Goal: Task Accomplishment & Management: Manage account settings

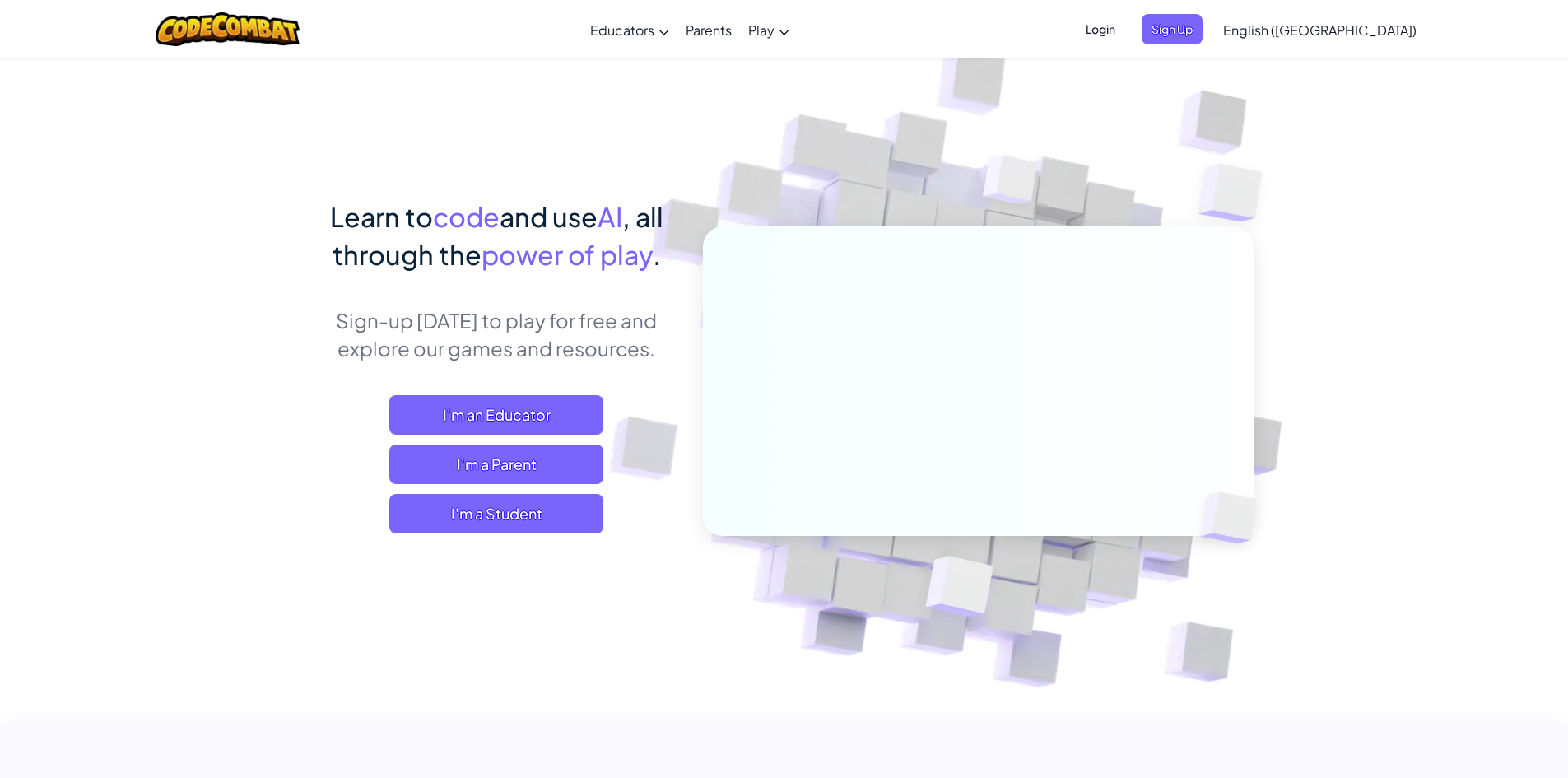
click at [1171, 559] on img at bounding box center [967, 363] width 915 height 915
click at [320, 583] on div "Learn to code and use AI , all through the power of play . Sign-up [DATE] to pl…" at bounding box center [784, 428] width 938 height 461
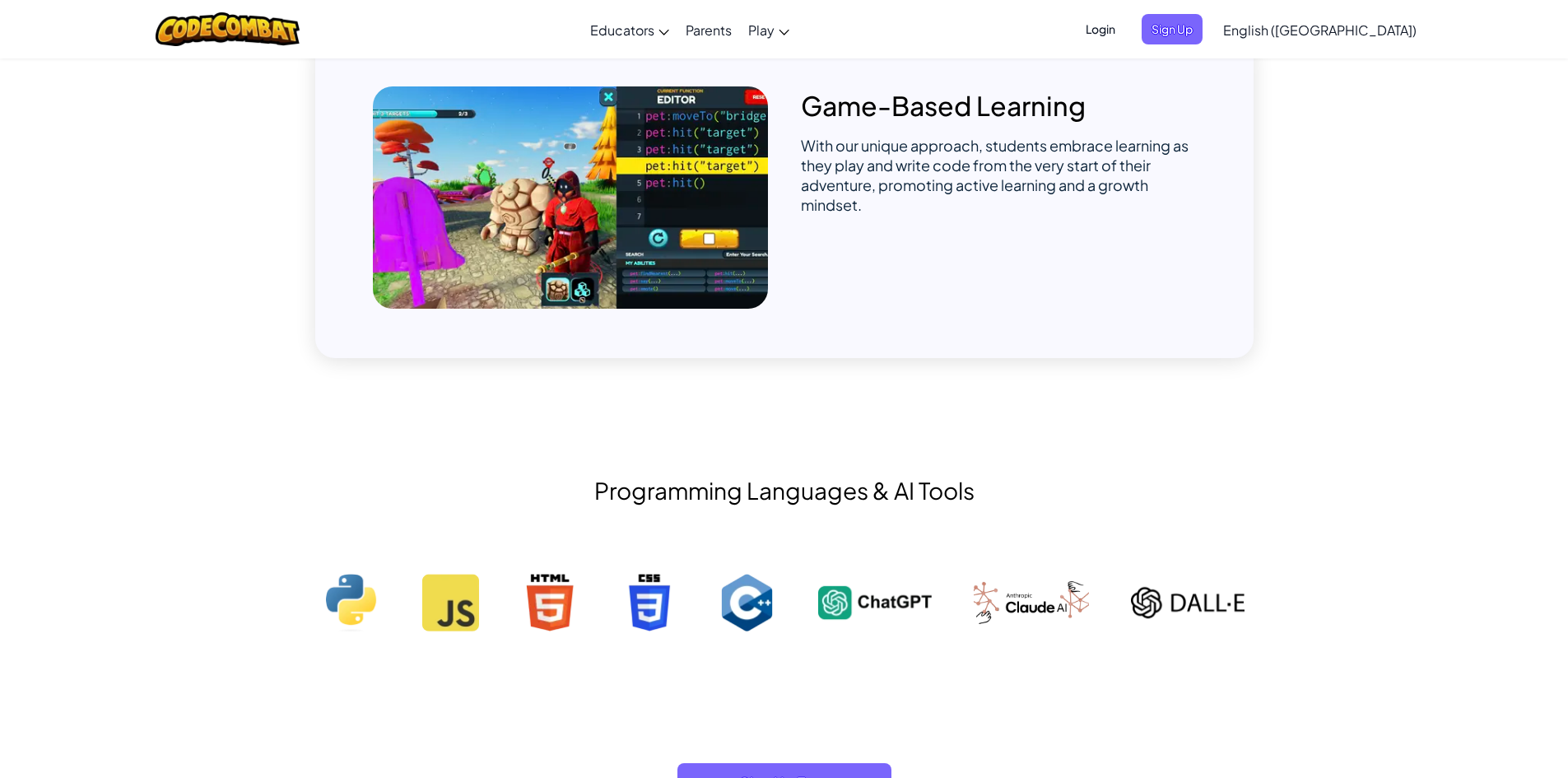
scroll to position [1317, 0]
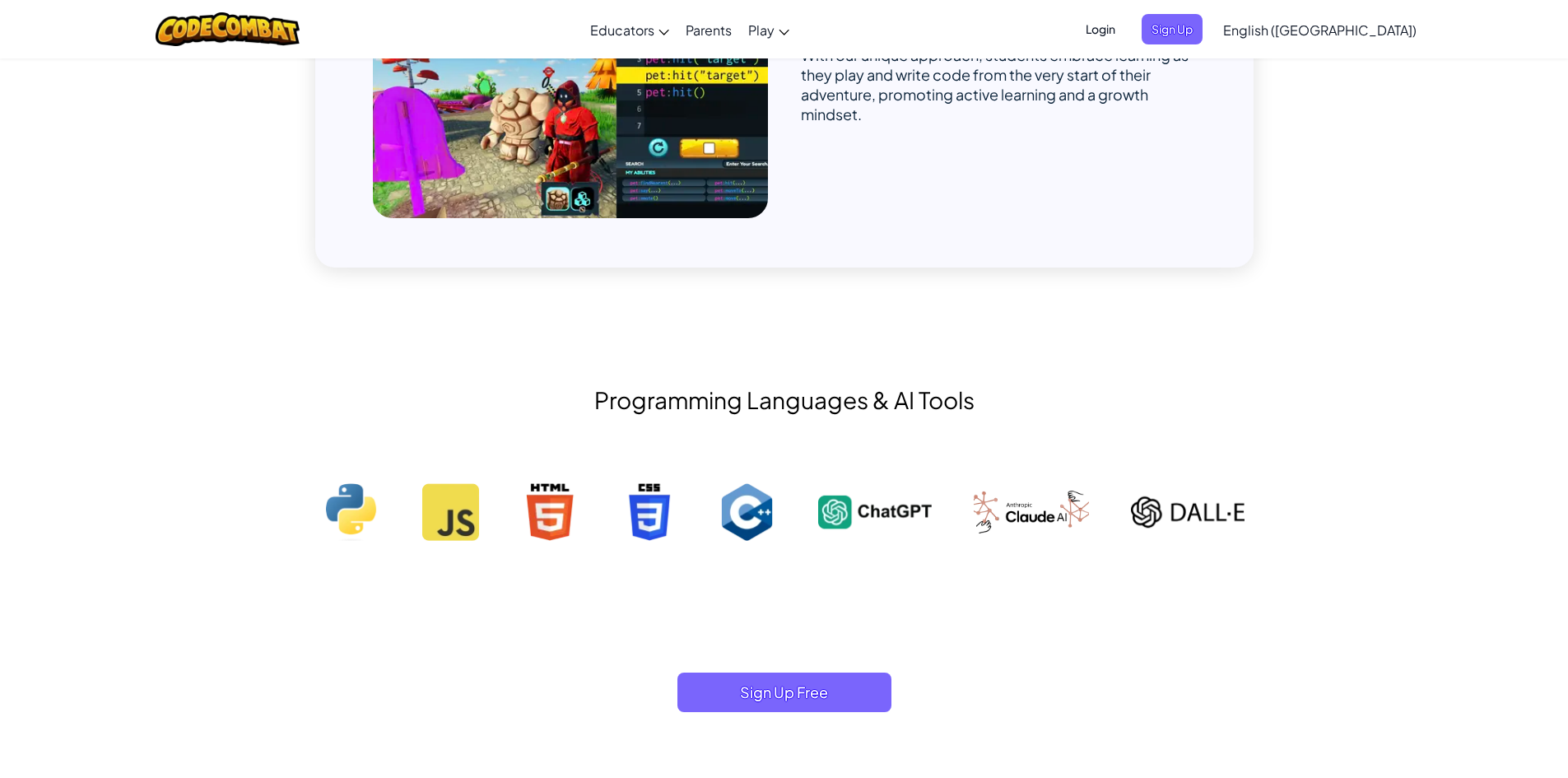
click at [868, 505] on img at bounding box center [875, 512] width 113 height 58
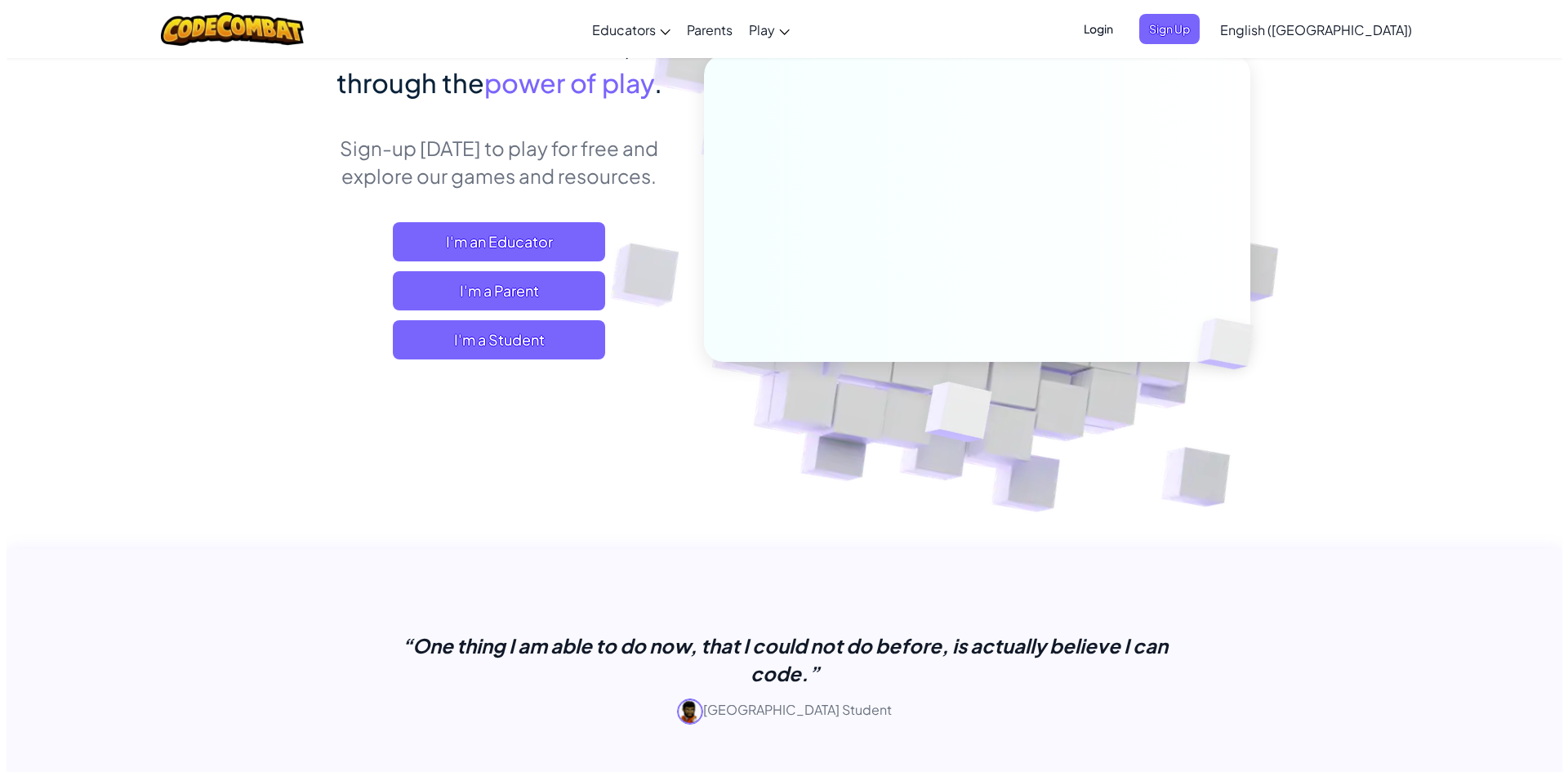
scroll to position [0, 0]
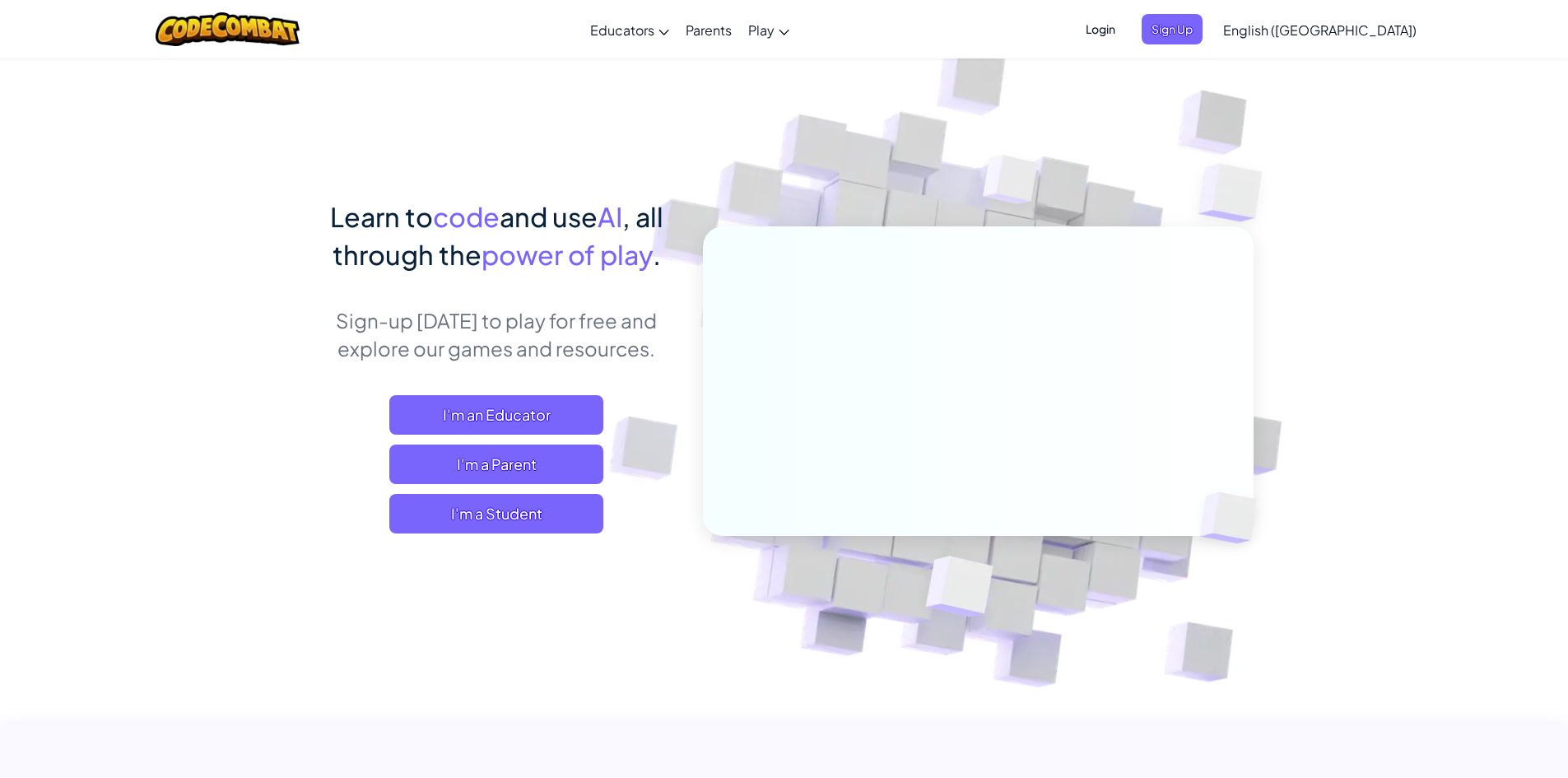
click at [1125, 30] on span "Login" at bounding box center [1101, 29] width 49 height 30
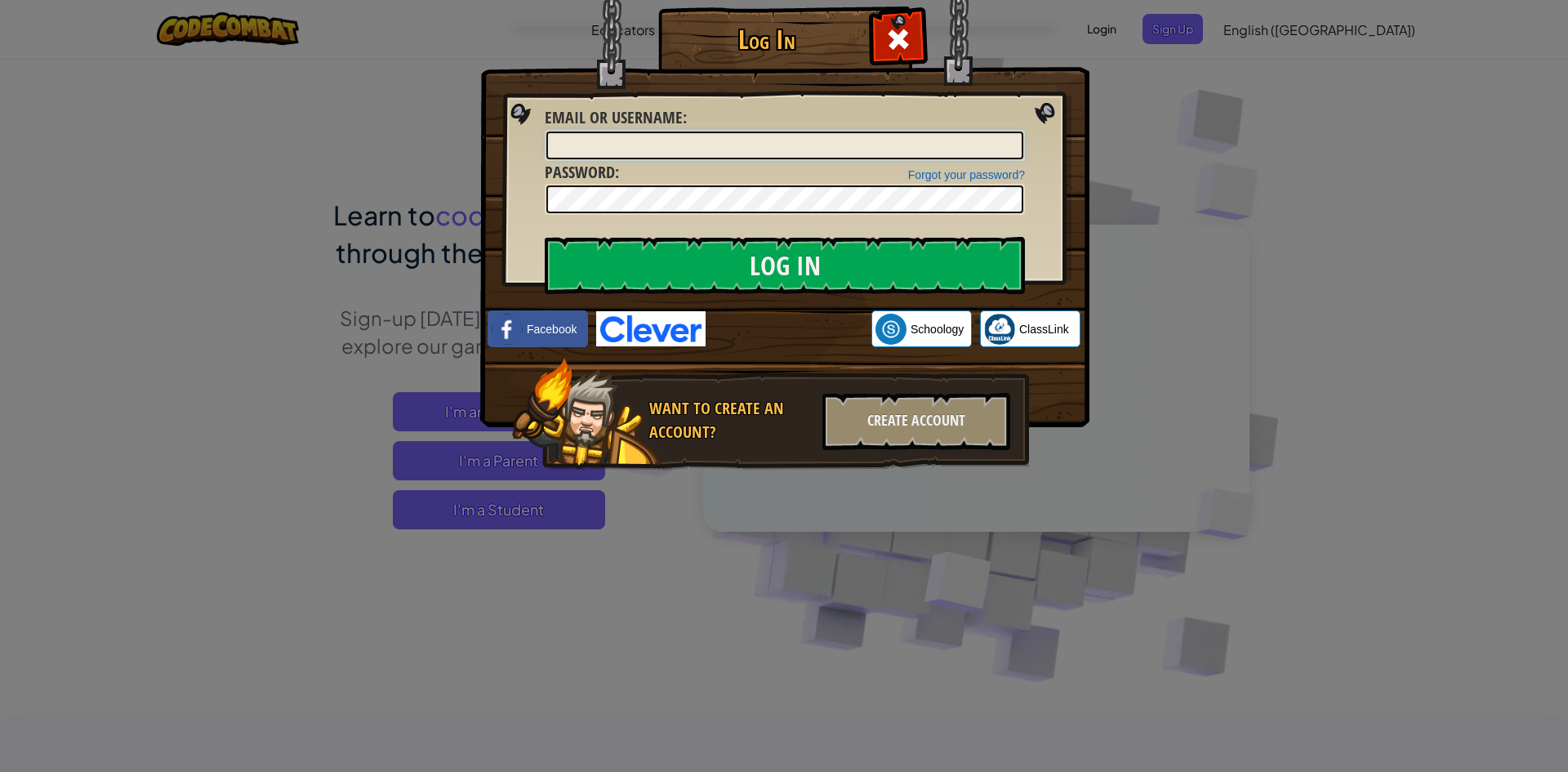
click at [723, 157] on input "Email or Username :" at bounding box center [784, 145] width 477 height 28
click at [943, 174] on link "Forgot your password?" at bounding box center [967, 175] width 117 height 13
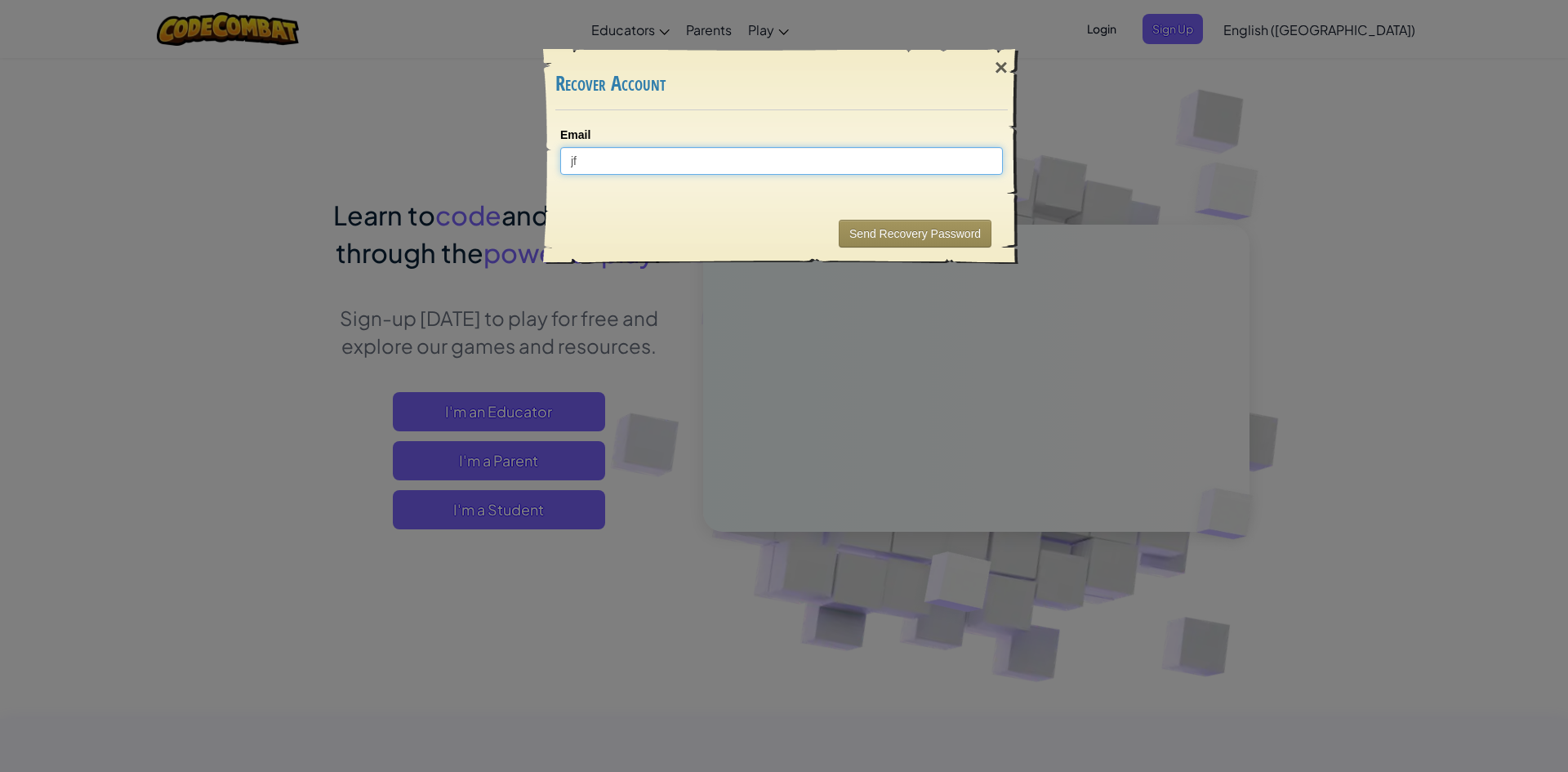
type input "j"
paste input "[EMAIL_ADDRESS][DOMAIN_NAME]"
type input "[EMAIL_ADDRESS][DOMAIN_NAME]"
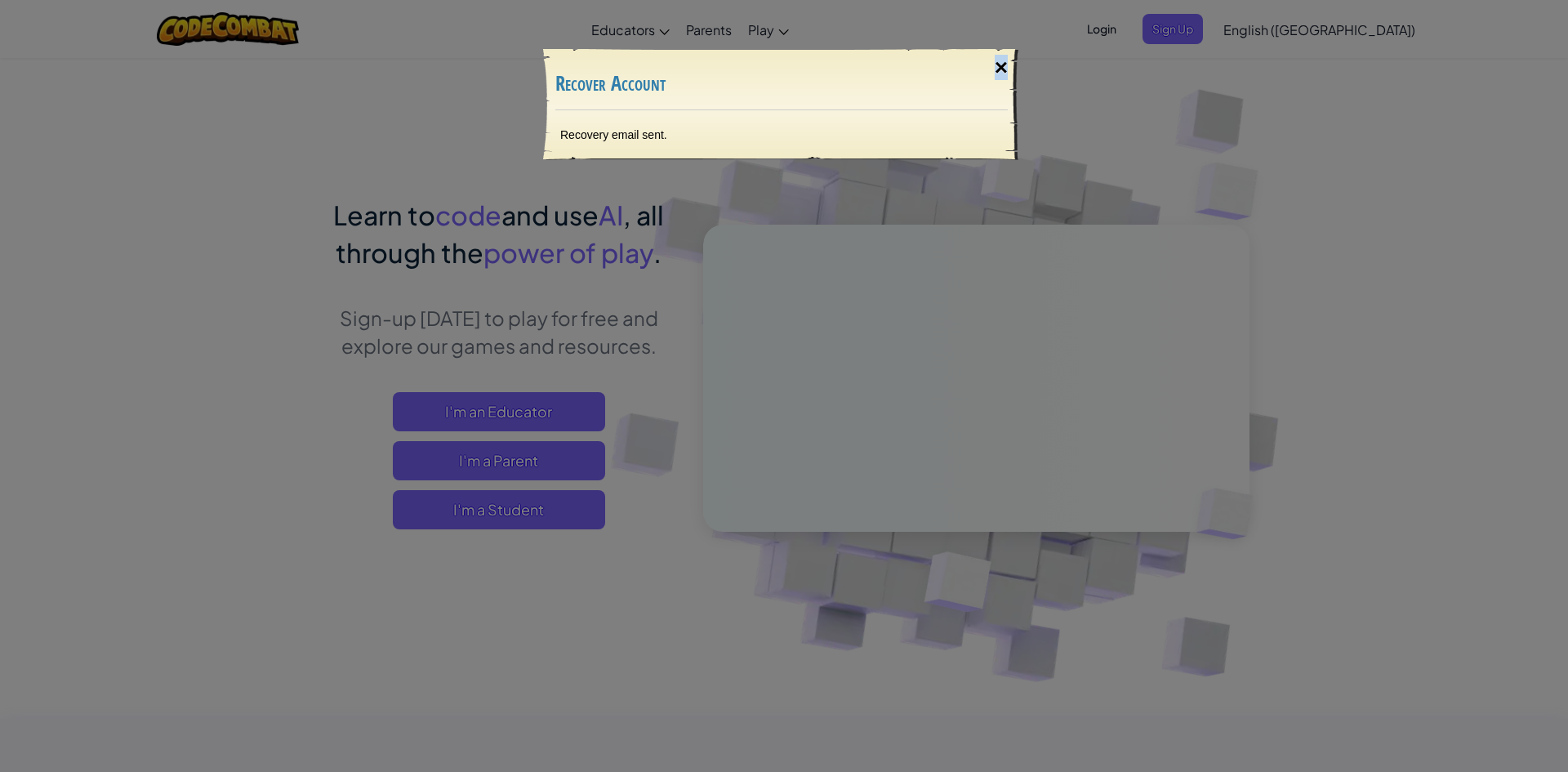
click at [1004, 67] on div "×" at bounding box center [1001, 67] width 37 height 48
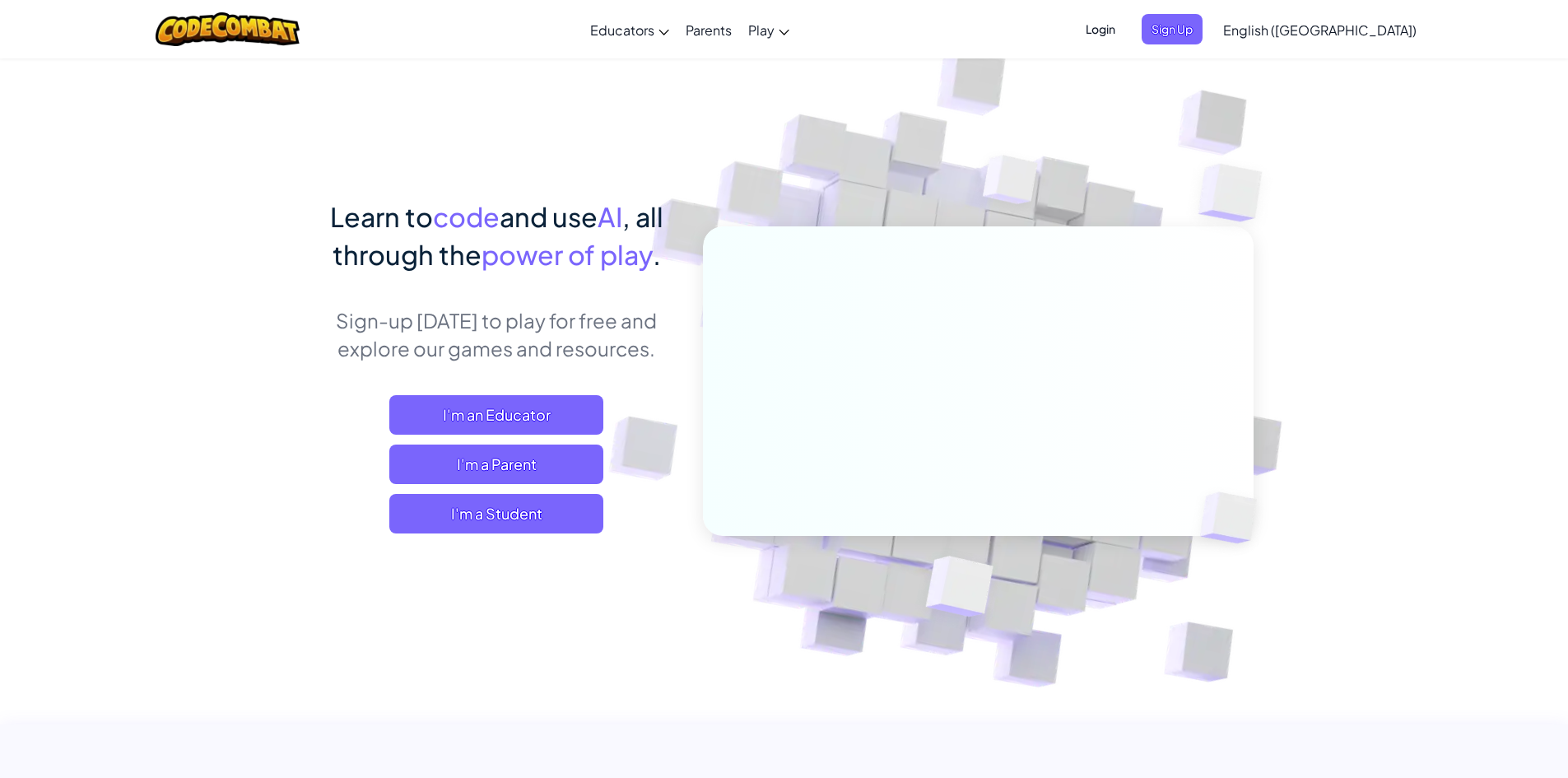
click at [1125, 25] on span "Login" at bounding box center [1101, 29] width 49 height 30
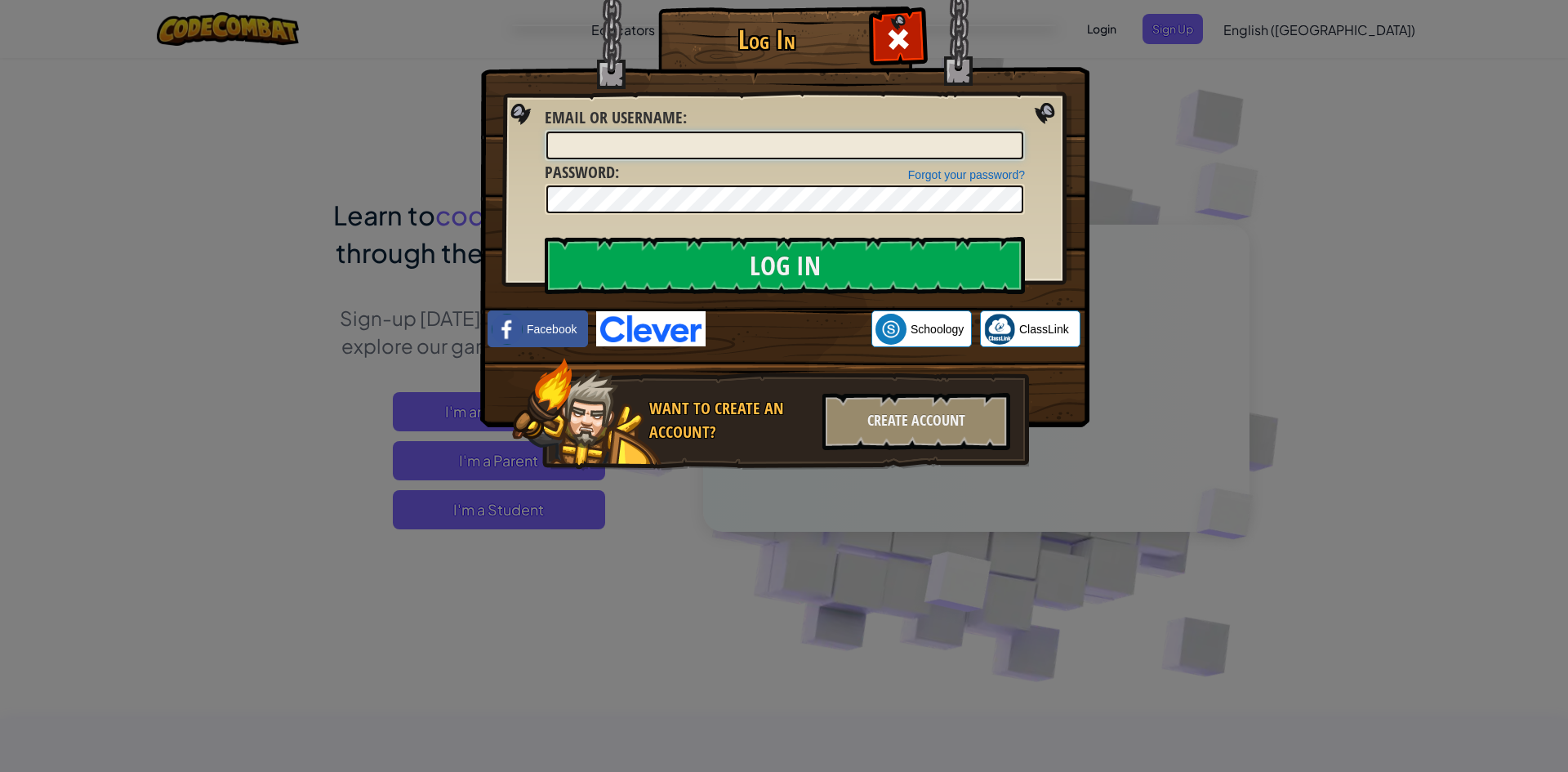
click at [658, 140] on input "Email or Username :" at bounding box center [784, 145] width 477 height 28
type input "[EMAIL_ADDRESS][DOMAIN_NAME]"
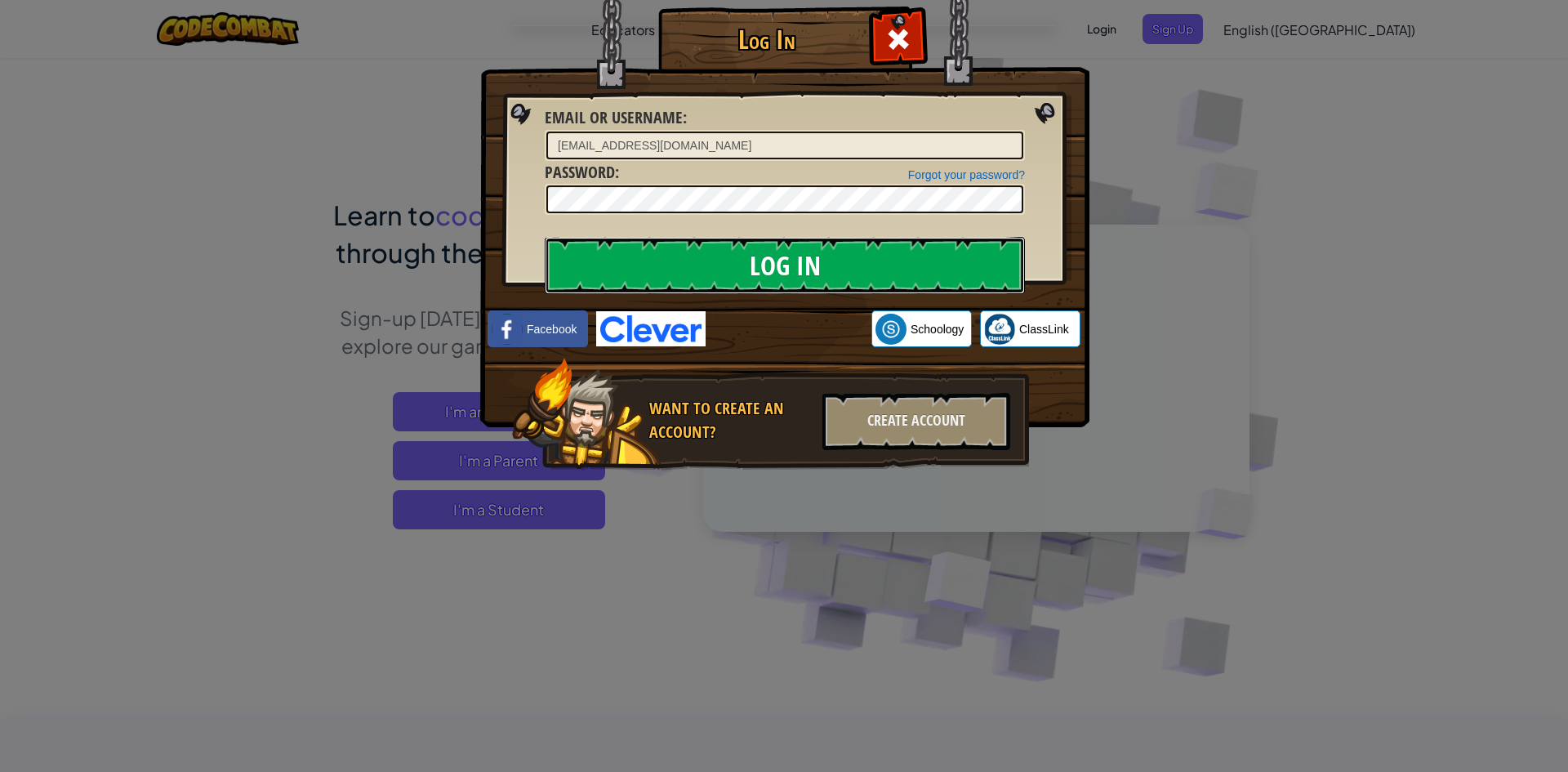
click at [727, 245] on input "Log In" at bounding box center [785, 265] width 481 height 57
